Goal: Information Seeking & Learning: Learn about a topic

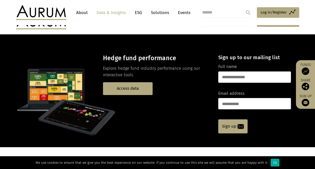
scroll to position [166, 0]
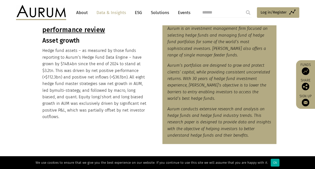
scroll to position [257, 0]
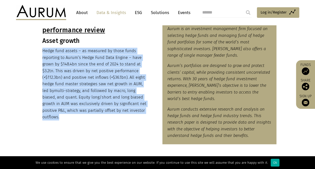
drag, startPoint x: 42, startPoint y: 50, endPoint x: 124, endPoint y: 124, distance: 110.5
click at [124, 124] on div "Hedge fund industry performance review Asset growth Hedge fund assets – as meas…" at bounding box center [94, 67] width 114 height 115
copy p "Hedge fund assets – as measured by those funds reporting to Aurum’s Hedge Fund …"
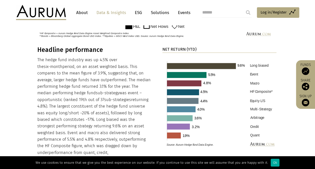
scroll to position [505, 0]
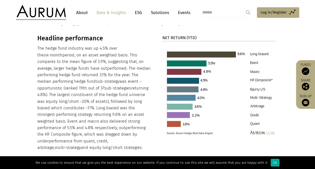
drag, startPoint x: 37, startPoint y: 49, endPoint x: 143, endPoint y: 139, distance: 138.6
click at [143, 139] on p "The hedge fund industry was up 4.5% over the six-month period, on an asset weig…" at bounding box center [94, 98] width 114 height 106
copy p "The hedge fund industry was up 4.5% over the six-month period, on an asset weig…"
